Goal: Find specific page/section: Find specific page/section

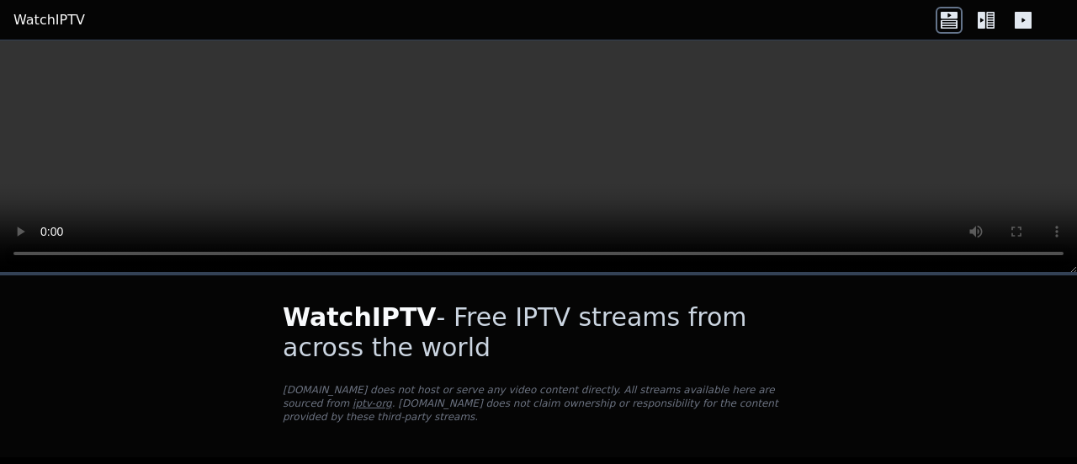
scroll to position [273, 0]
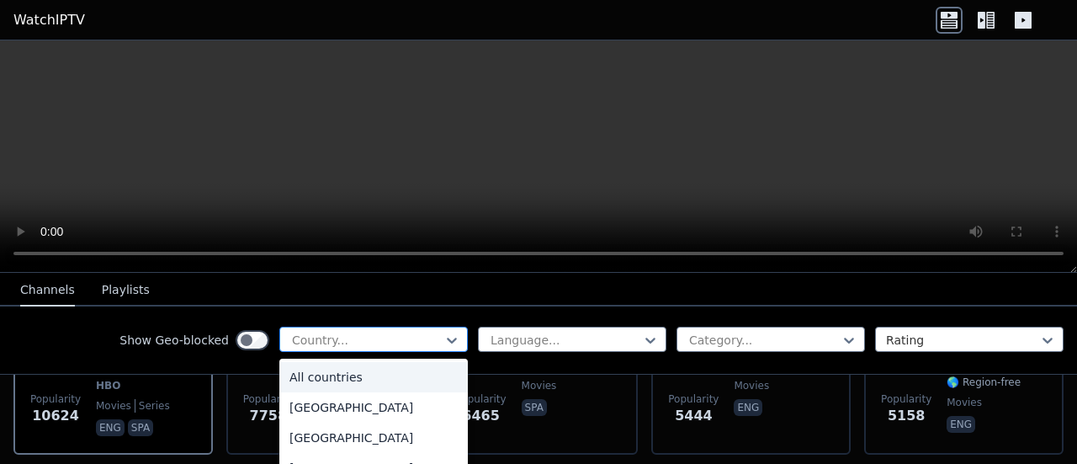
click at [342, 344] on div at bounding box center [366, 339] width 153 height 17
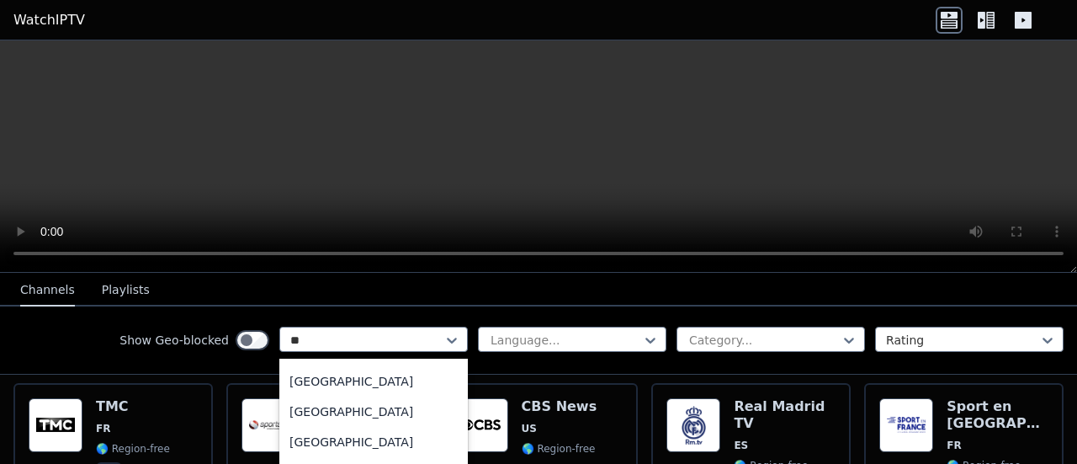
scroll to position [0, 0]
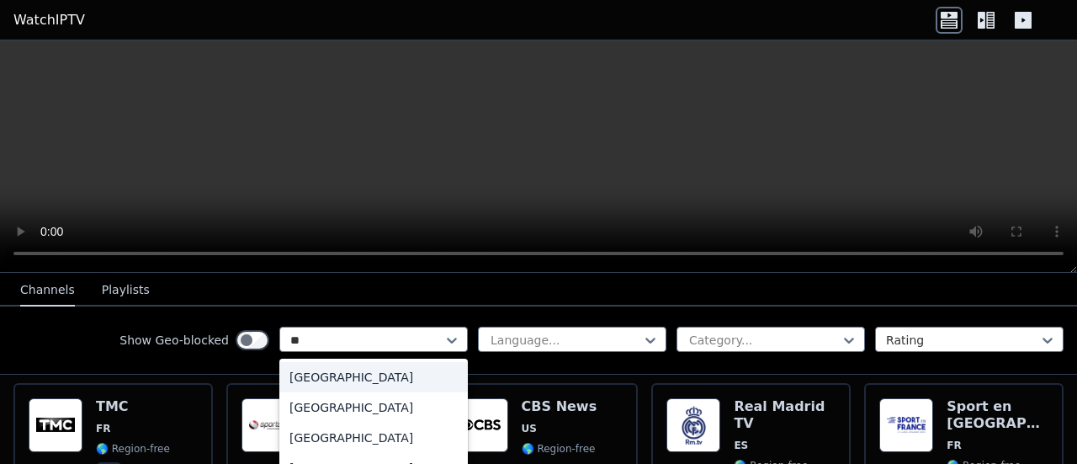
type input "***"
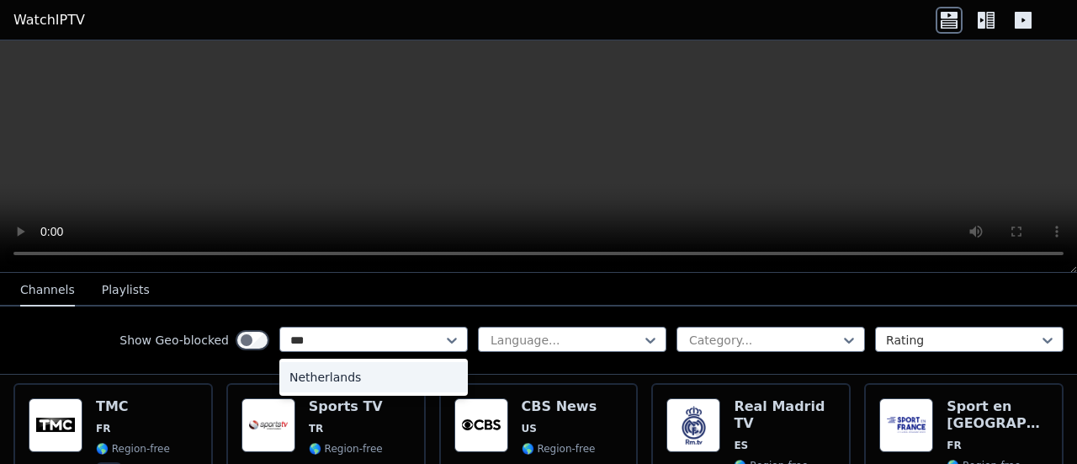
click at [368, 372] on div "Netherlands" at bounding box center [373, 377] width 188 height 30
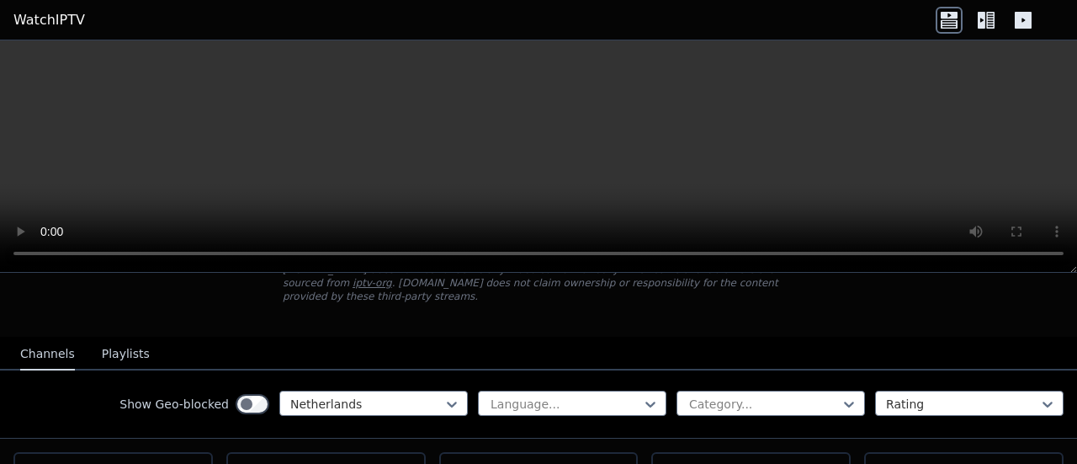
scroll to position [119, 0]
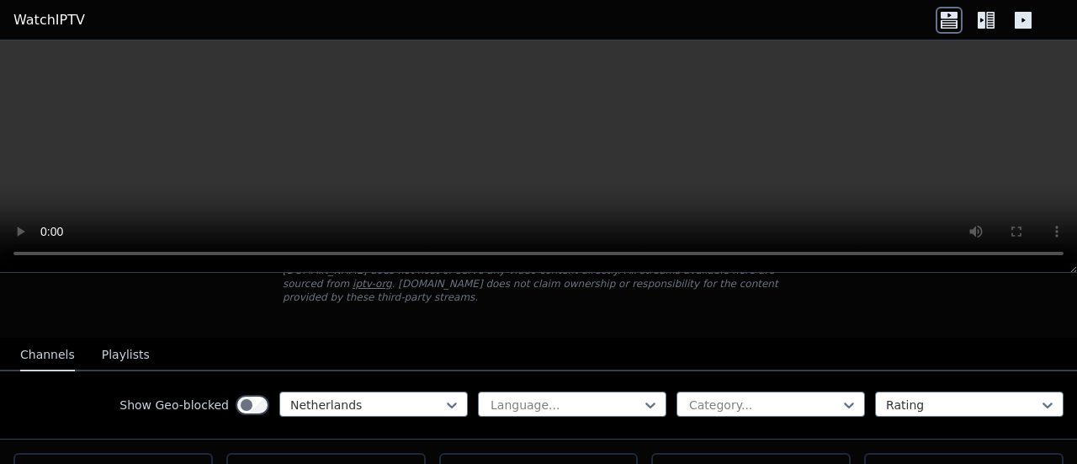
click at [1035, 28] on icon at bounding box center [1023, 20] width 27 height 27
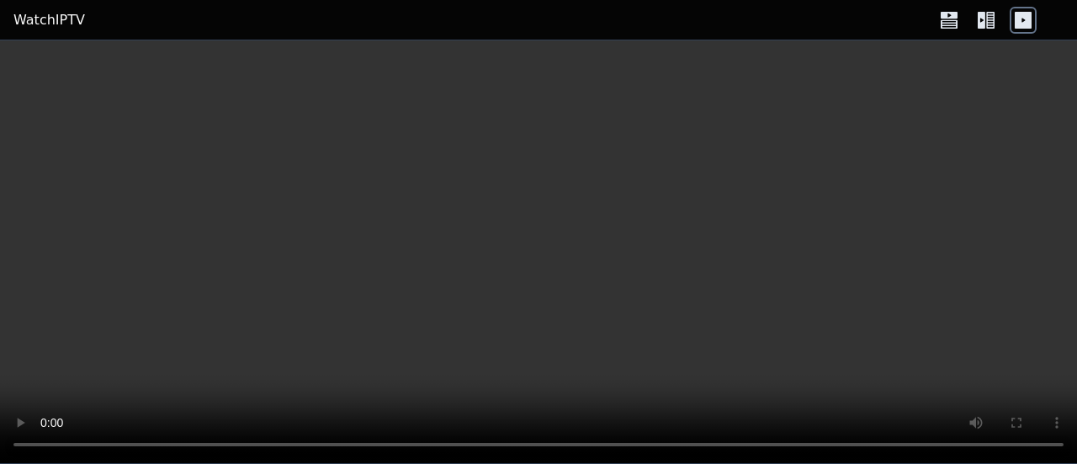
click at [991, 20] on icon at bounding box center [990, 20] width 8 height 17
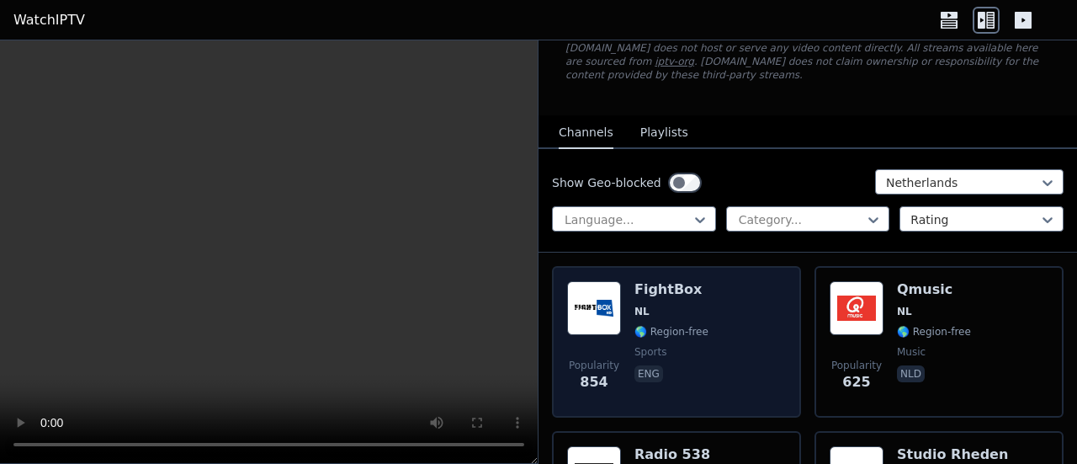
scroll to position [111, 0]
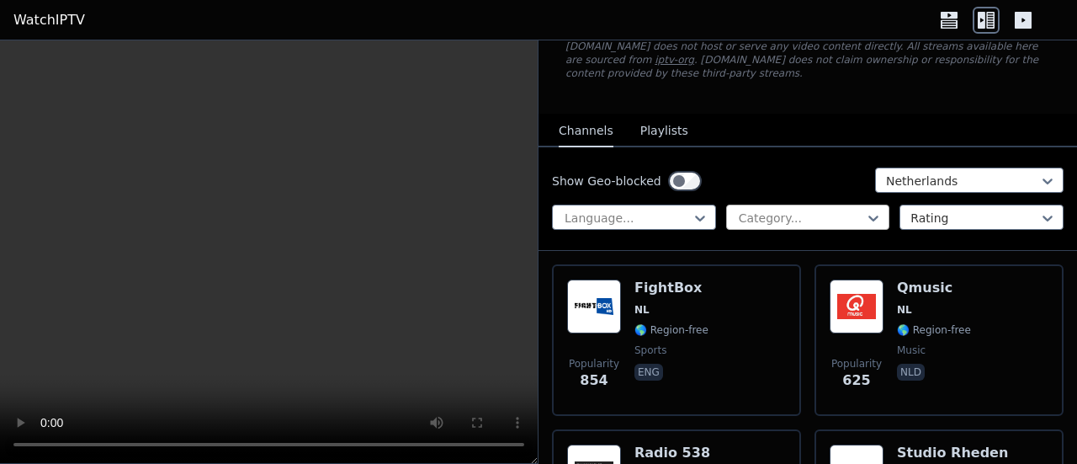
click at [825, 225] on div "Category..." at bounding box center [808, 216] width 164 height 25
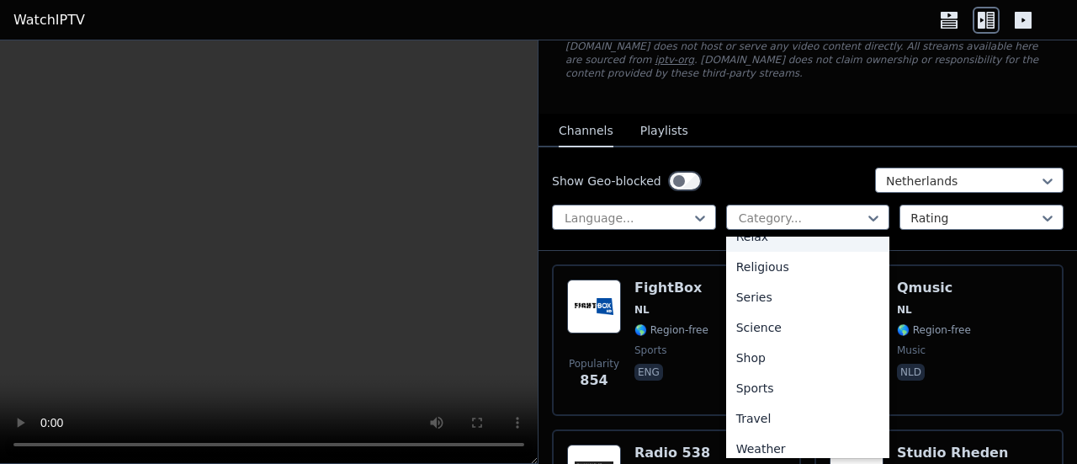
scroll to position [603, 0]
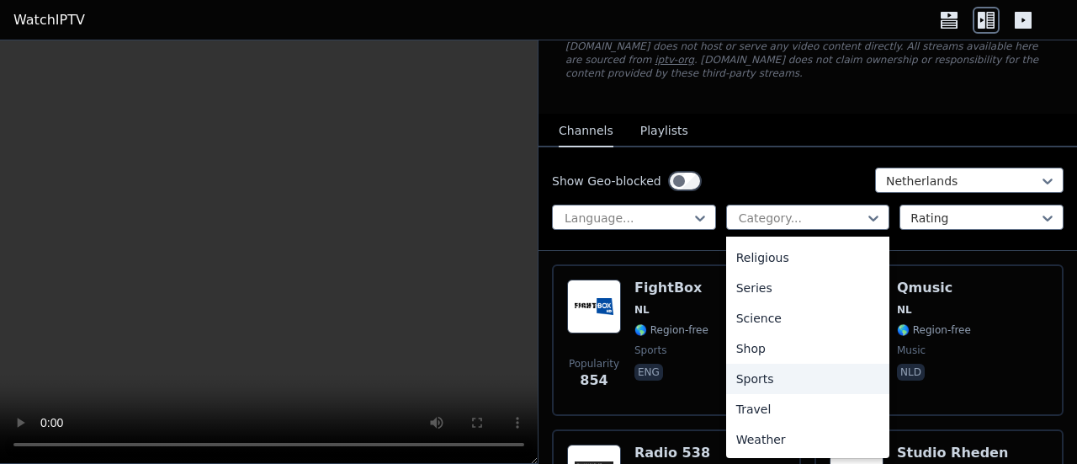
click at [751, 377] on div "Sports" at bounding box center [808, 378] width 164 height 30
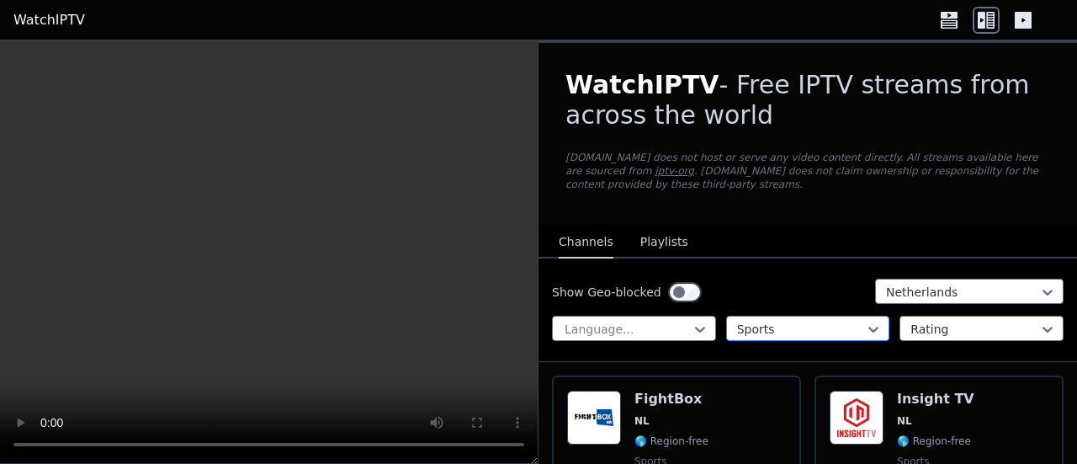
click at [808, 324] on div at bounding box center [801, 329] width 129 height 17
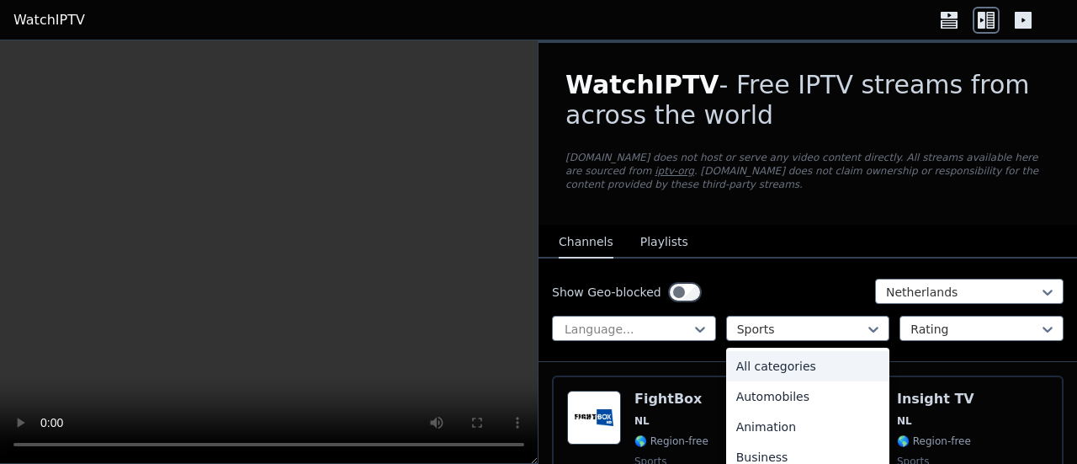
click at [774, 365] on div "All categories" at bounding box center [808, 366] width 164 height 30
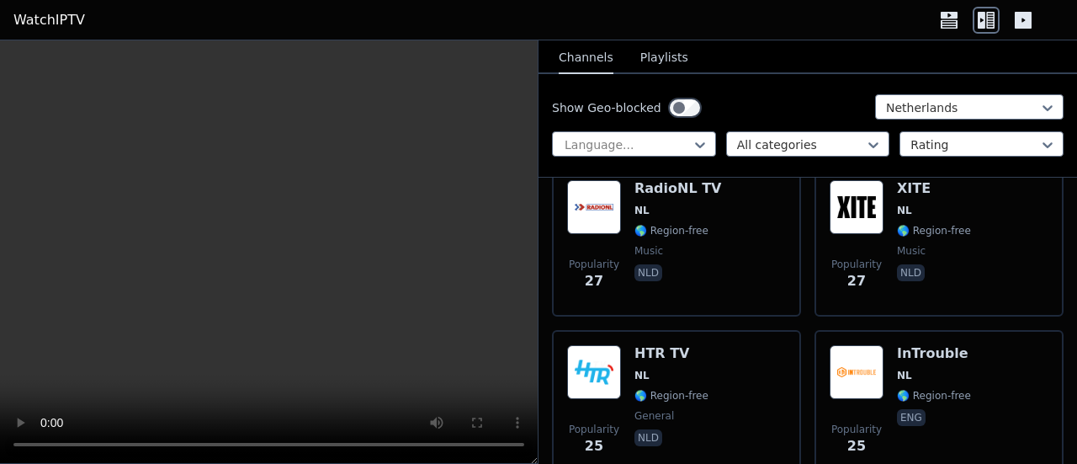
scroll to position [3518, 0]
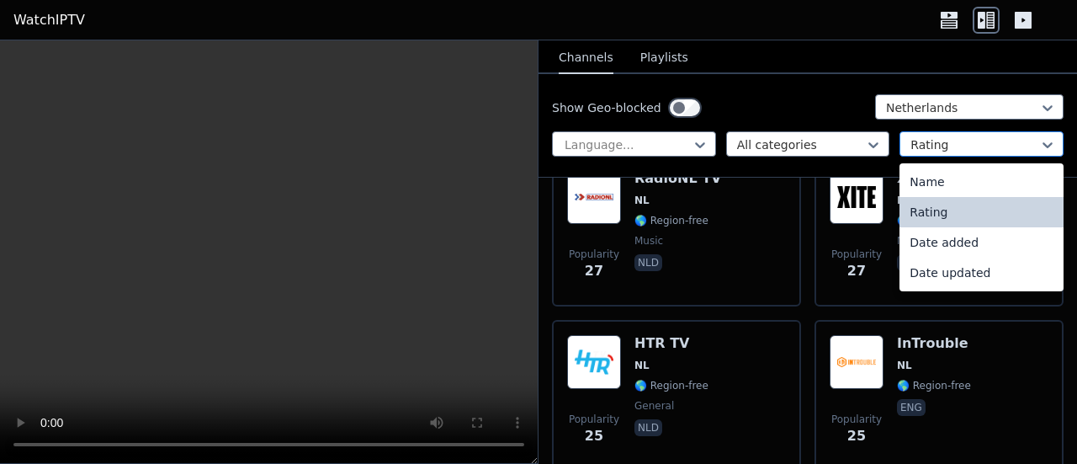
click at [934, 149] on div at bounding box center [974, 144] width 129 height 17
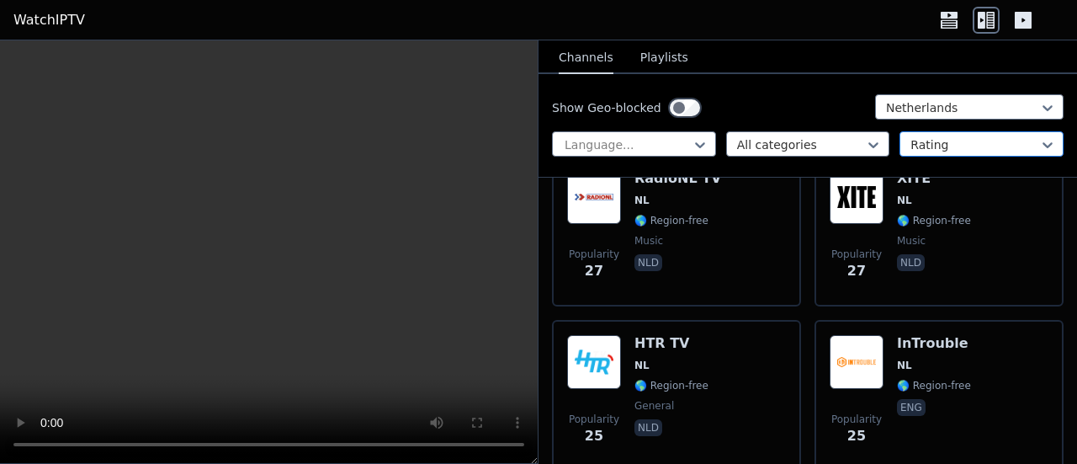
click at [934, 149] on div at bounding box center [974, 144] width 129 height 17
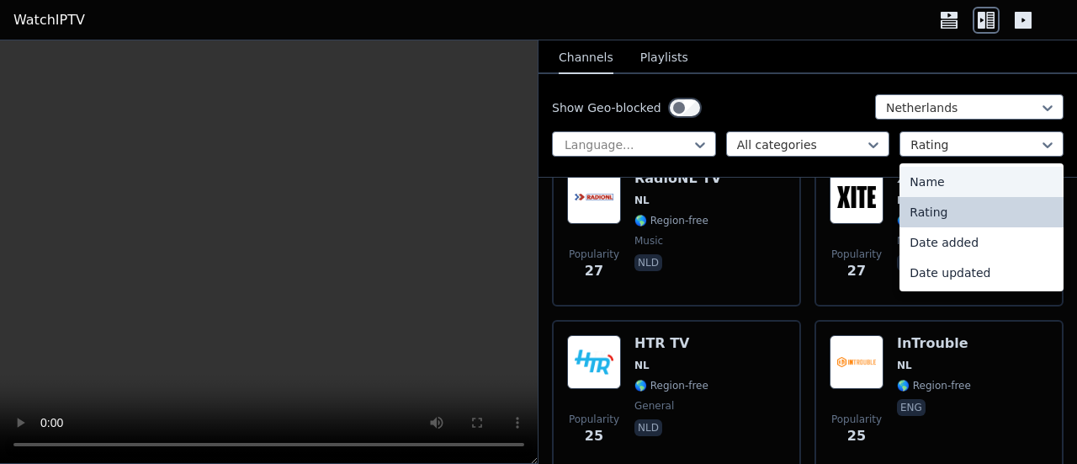
drag, startPoint x: 934, startPoint y: 149, endPoint x: 924, endPoint y: 166, distance: 19.6
click at [924, 156] on div "4 results available. Use Up and Down to choose options, press Enter to select t…" at bounding box center [981, 143] width 164 height 25
click at [927, 159] on div "Show Geo-blocked Netherlands Language... All categories 4 results available. Us…" at bounding box center [807, 125] width 538 height 103
click at [929, 147] on div at bounding box center [974, 144] width 129 height 17
click at [929, 178] on div "Name" at bounding box center [981, 182] width 164 height 30
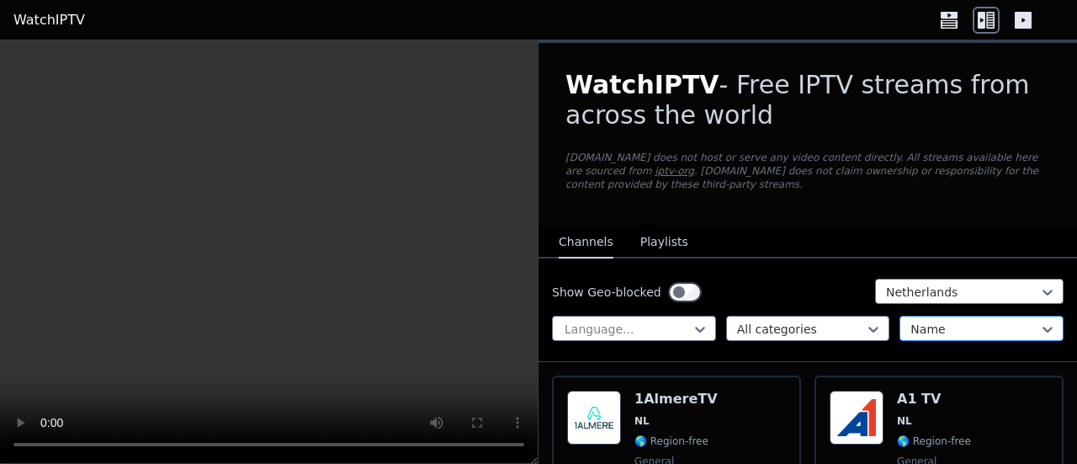
click at [914, 322] on div at bounding box center [974, 329] width 129 height 17
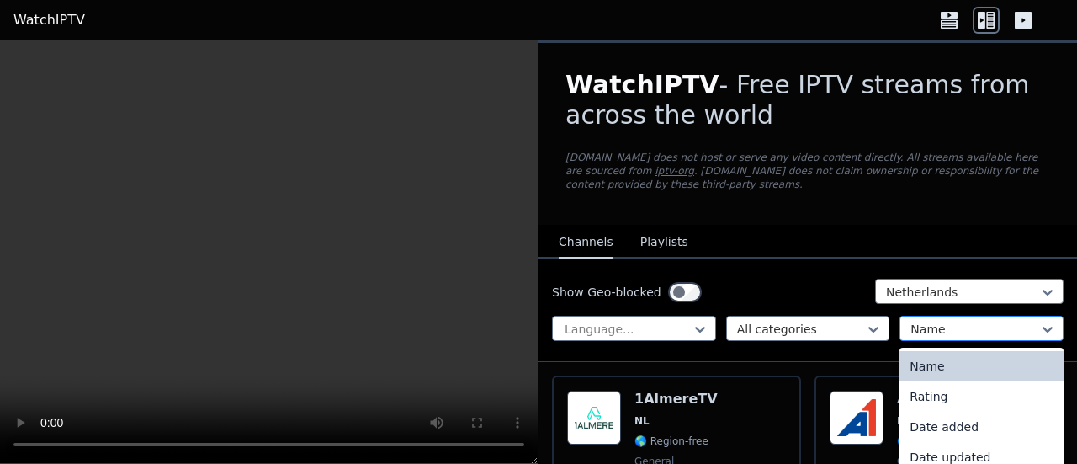
click at [920, 326] on div at bounding box center [974, 329] width 129 height 17
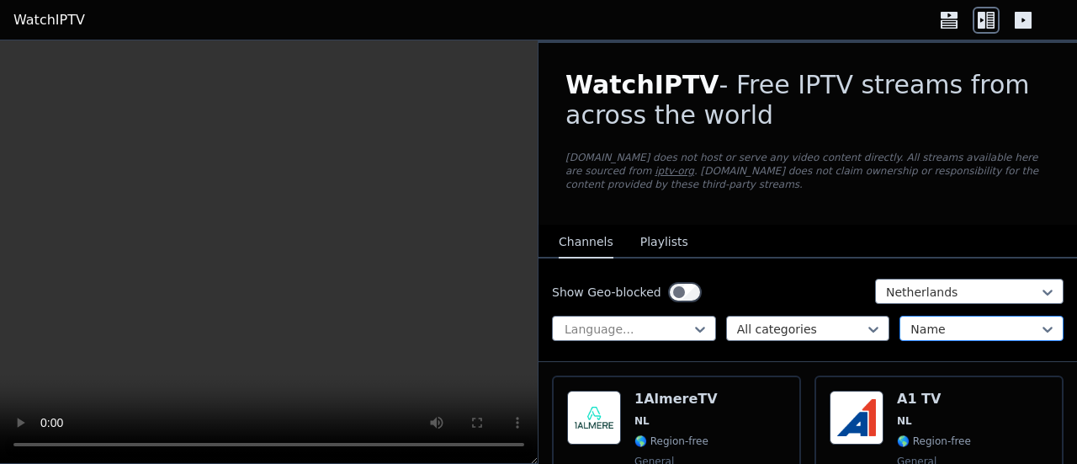
type input "*"
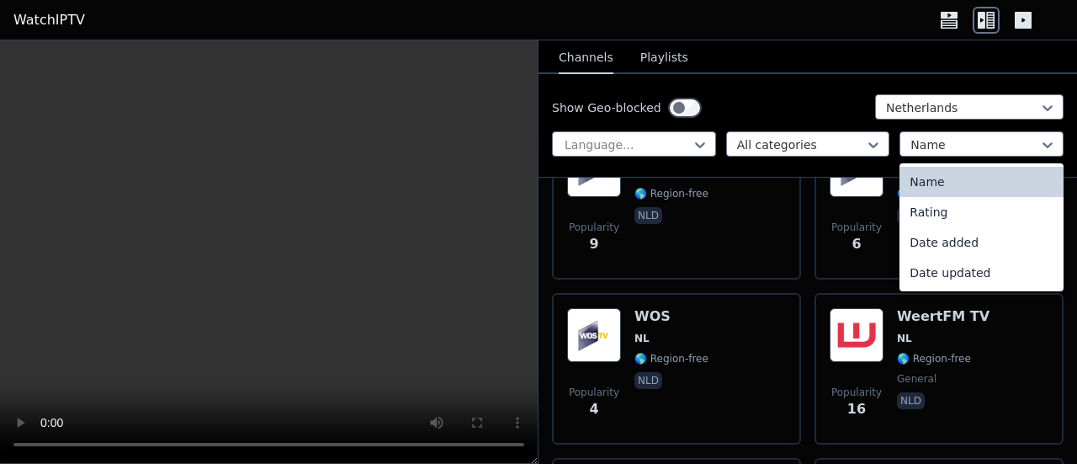
scroll to position [13848, 0]
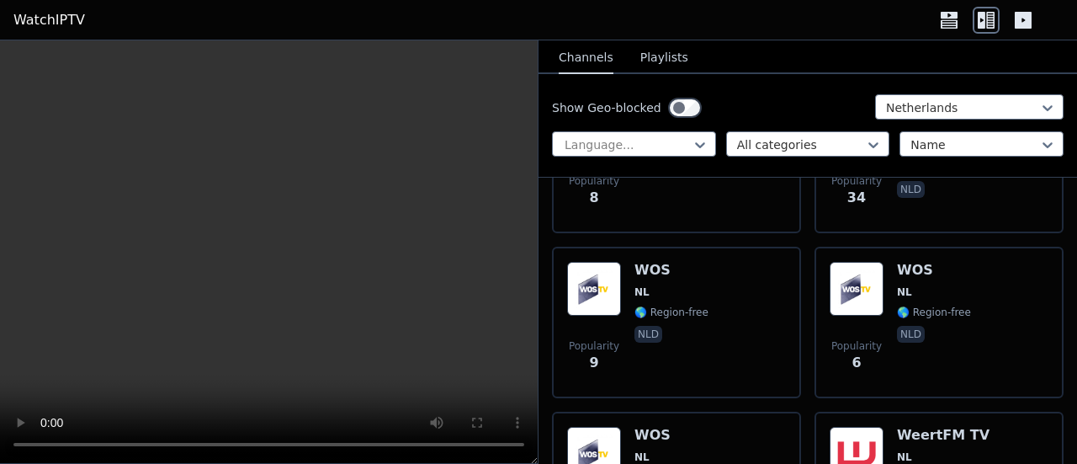
click at [830, 82] on div "Show Geo-blocked Netherlands Language... All categories Name" at bounding box center [807, 125] width 538 height 103
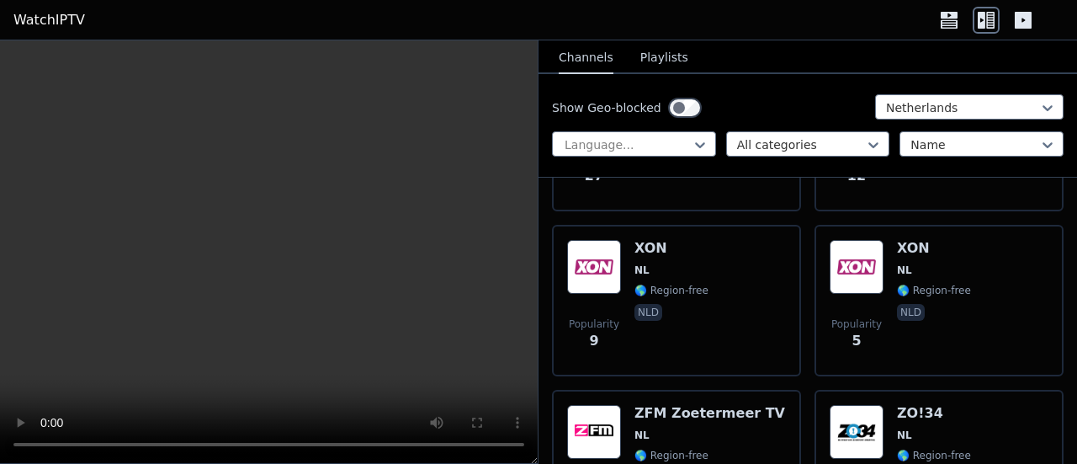
scroll to position [14643, 0]
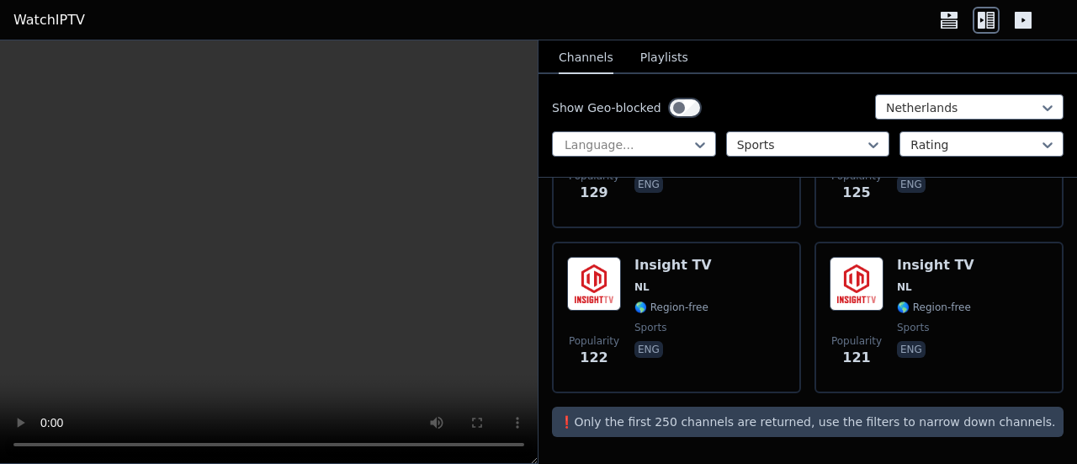
scroll to position [792, 0]
